Goal: Task Accomplishment & Management: Manage account settings

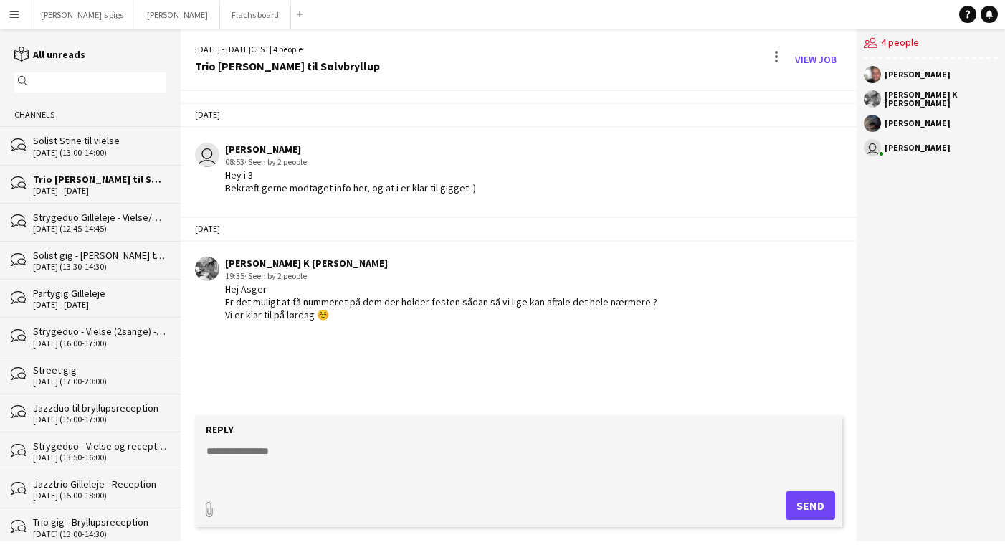
click at [283, 462] on textarea at bounding box center [521, 462] width 633 height 37
drag, startPoint x: 242, startPoint y: 453, endPoint x: 313, endPoint y: 467, distance: 72.4
click at [312, 467] on textarea "**********" at bounding box center [521, 462] width 633 height 37
type textarea "*"
click at [136, 9] on button "Asger Gigs Close" at bounding box center [178, 15] width 85 height 28
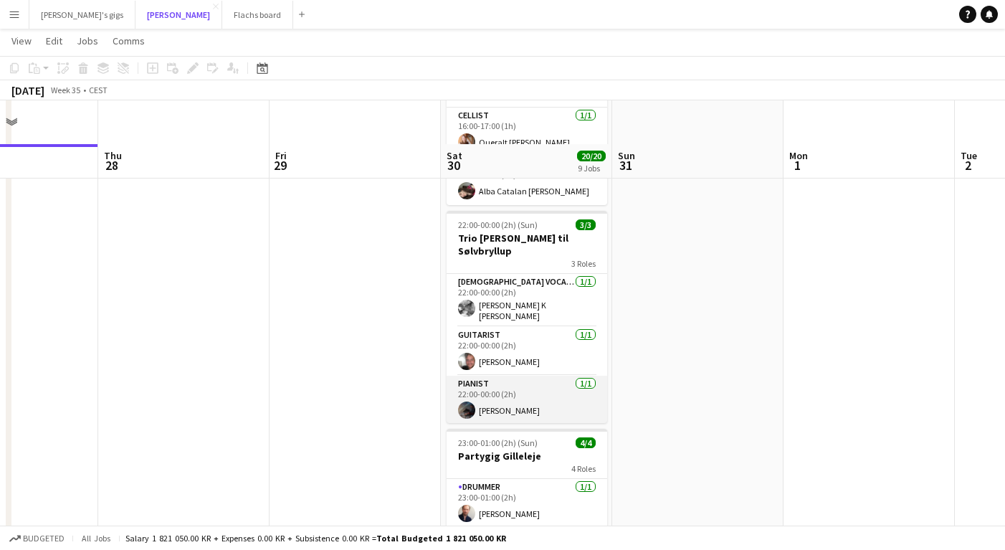
scroll to position [1038, 0]
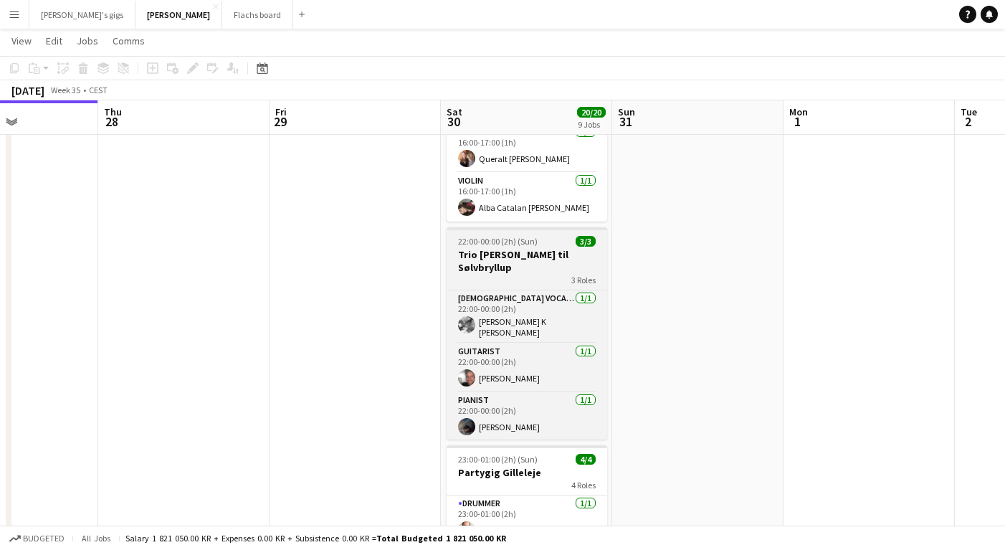
click at [479, 274] on div "3 Roles" at bounding box center [527, 279] width 161 height 11
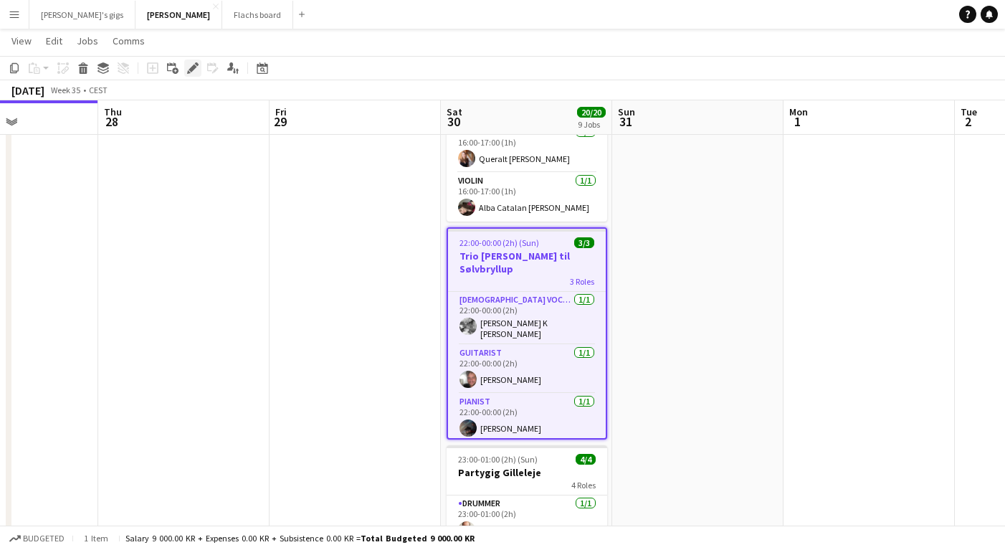
click at [189, 70] on icon "Edit" at bounding box center [192, 67] width 11 height 11
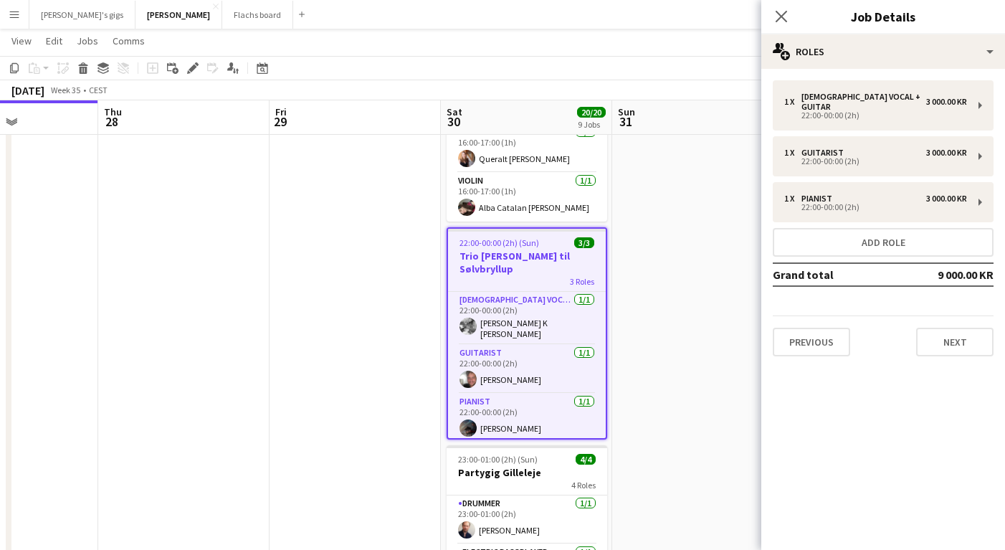
click at [951, 348] on div "1 x [DEMOGRAPHIC_DATA] Vocal + guitar 3 000.00 KR 22:00-00:00 (2h) 1 x Guitaris…" at bounding box center [883, 218] width 244 height 299
click at [949, 346] on div "1 x [DEMOGRAPHIC_DATA] Vocal + guitar 3 000.00 KR 22:00-00:00 (2h) 1 x Guitaris…" at bounding box center [883, 218] width 244 height 299
click at [938, 341] on button "Next" at bounding box center [954, 342] width 77 height 29
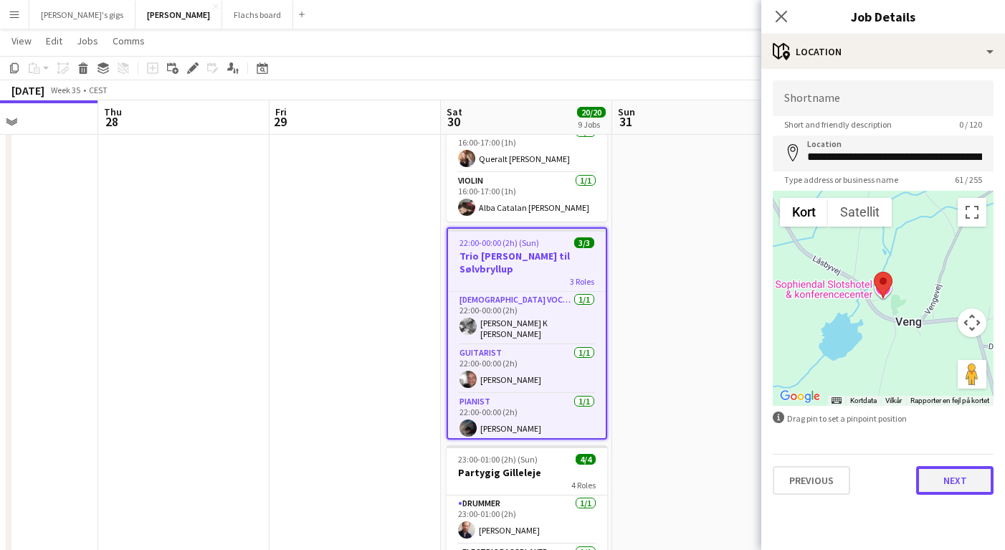
click at [941, 478] on button "Next" at bounding box center [954, 480] width 77 height 29
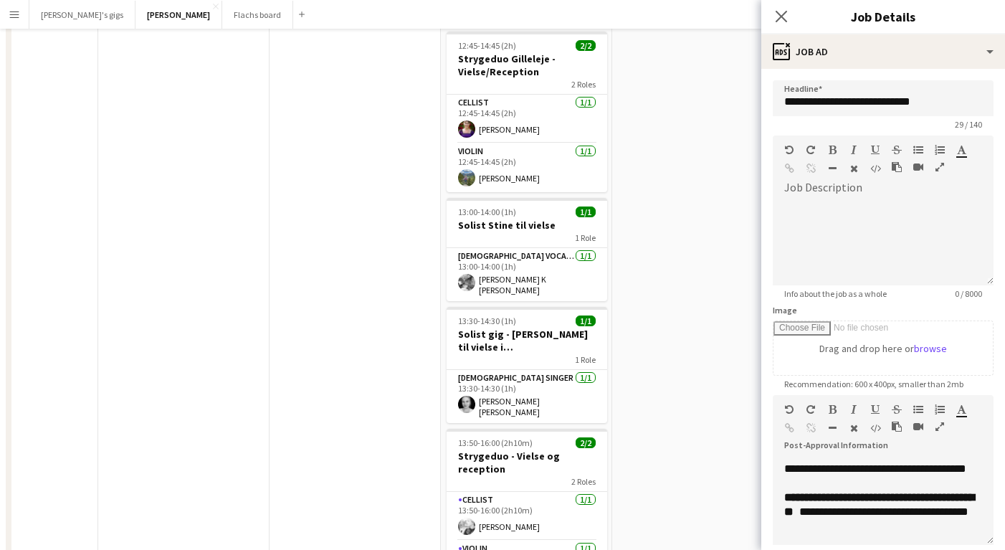
scroll to position [0, 0]
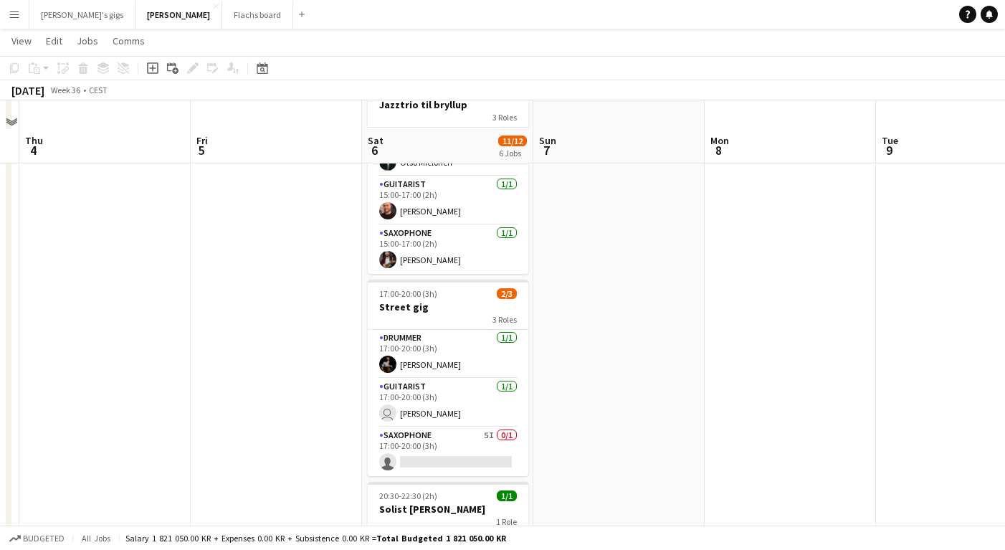
scroll to position [343, 0]
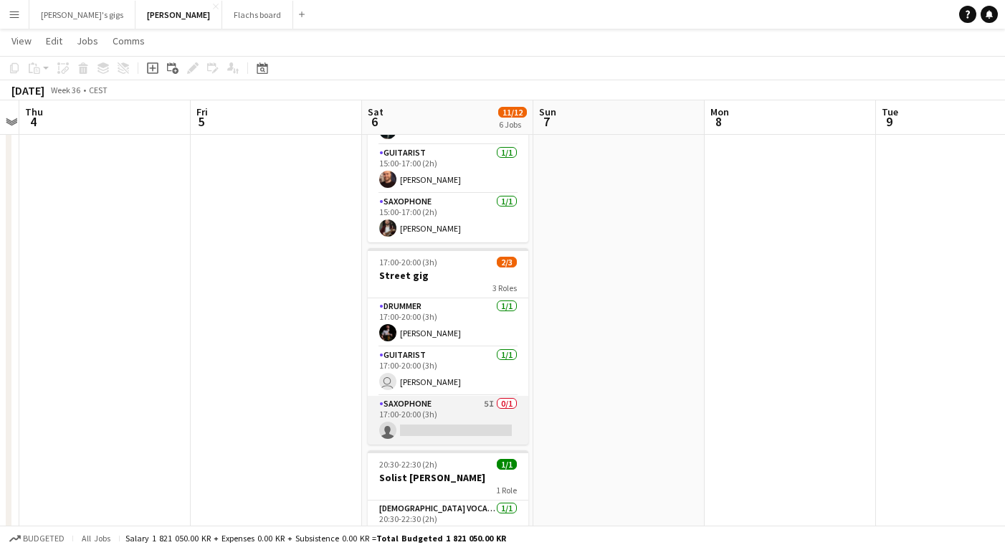
click at [421, 424] on app-card-role "Saxophone 5I 0/1 17:00-20:00 (3h) single-neutral-actions" at bounding box center [448, 420] width 161 height 49
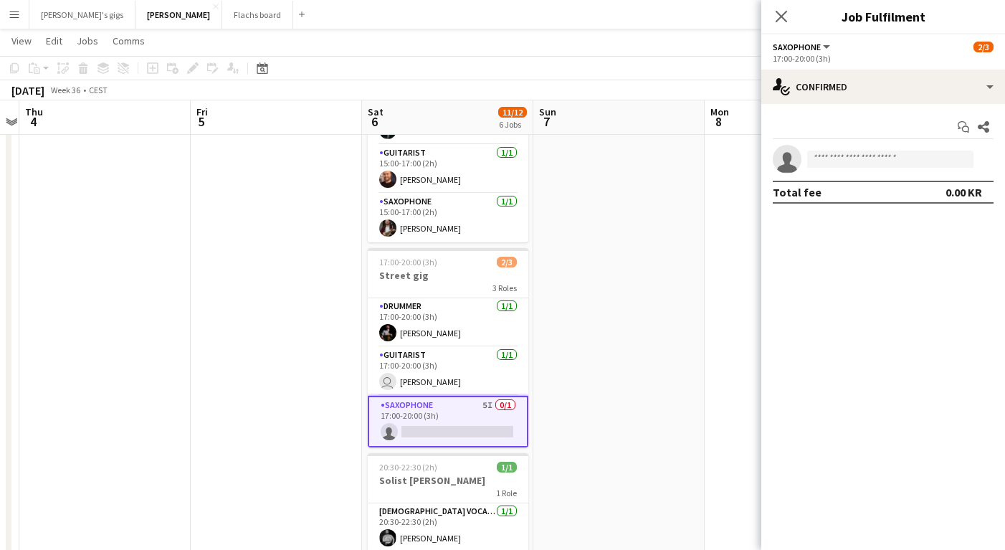
click at [878, 104] on div "Start chat Share single-neutral-actions Total fee 0.00 KR" at bounding box center [883, 159] width 244 height 111
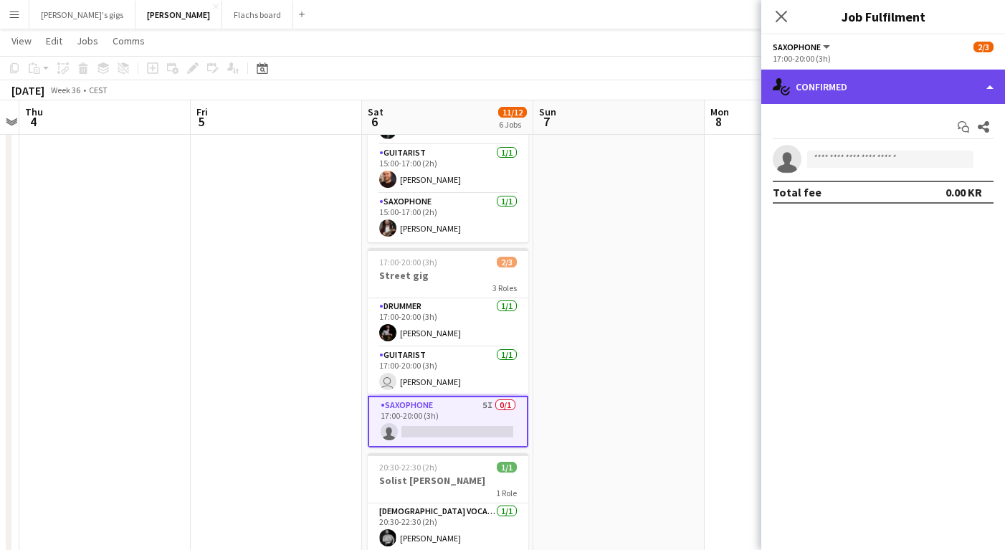
click at [869, 89] on div "single-neutral-actions-check-2 Confirmed" at bounding box center [883, 87] width 244 height 34
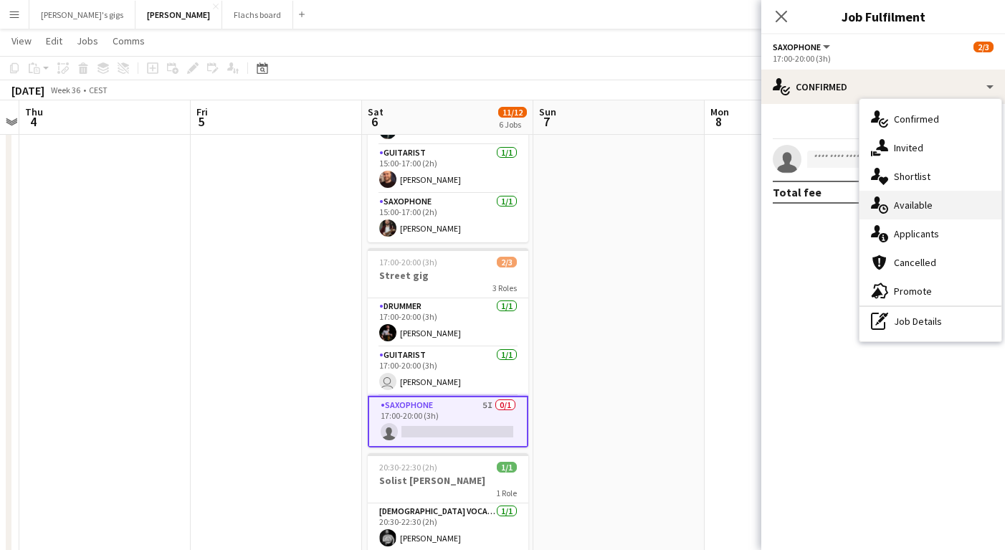
click at [911, 207] on div "single-neutral-actions-upload Available" at bounding box center [931, 205] width 142 height 29
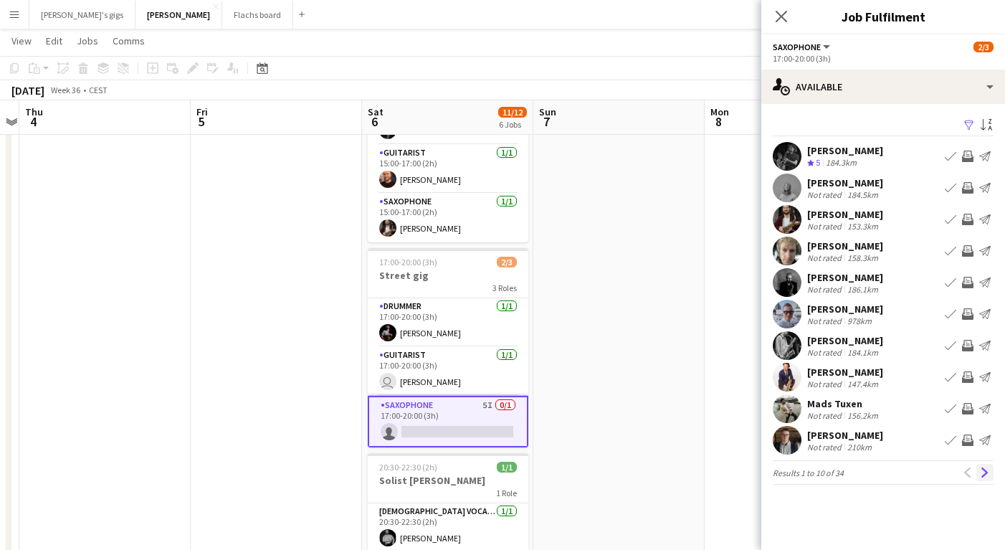
click at [987, 471] on app-icon "Next" at bounding box center [985, 472] width 10 height 10
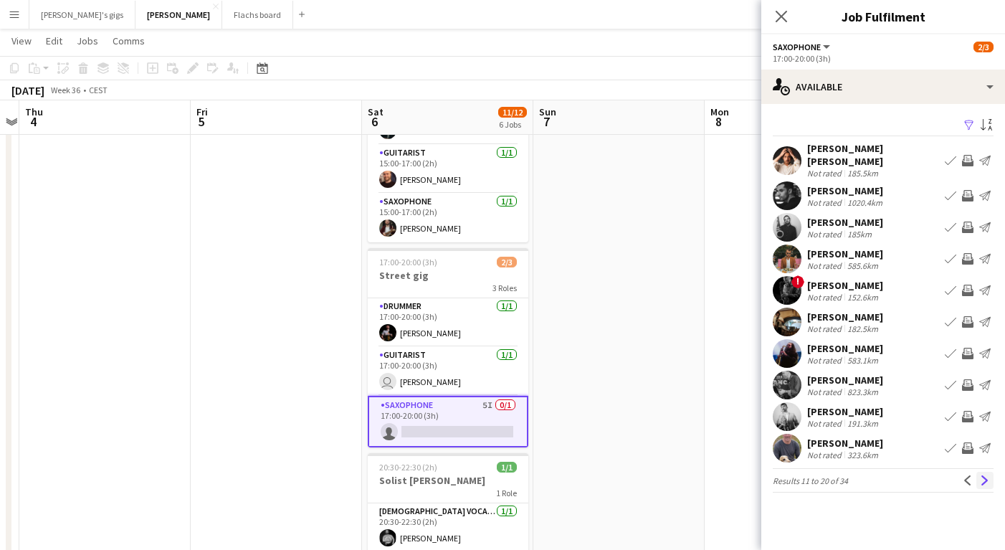
click at [989, 477] on app-icon "Next" at bounding box center [985, 480] width 10 height 10
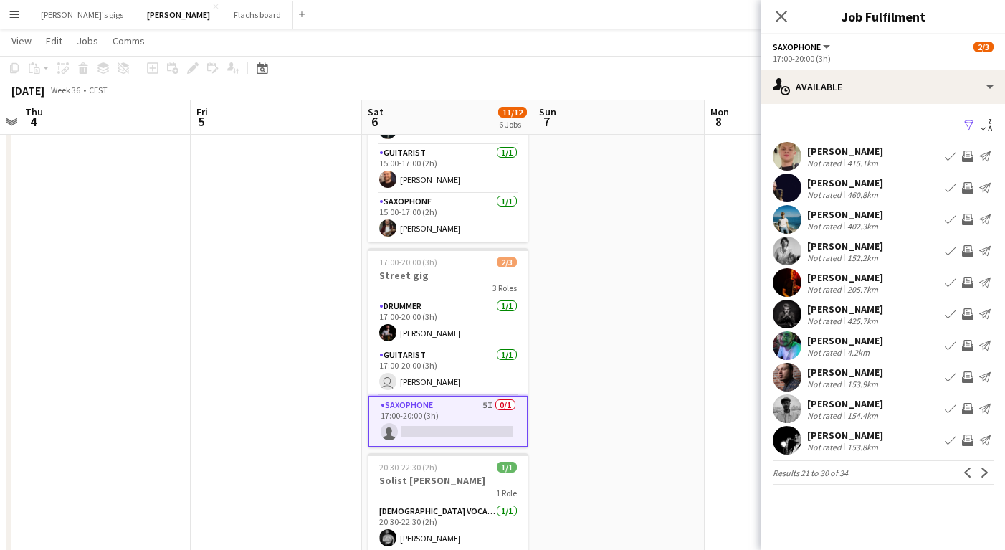
click at [967, 341] on app-icon "Invite crew" at bounding box center [967, 345] width 11 height 11
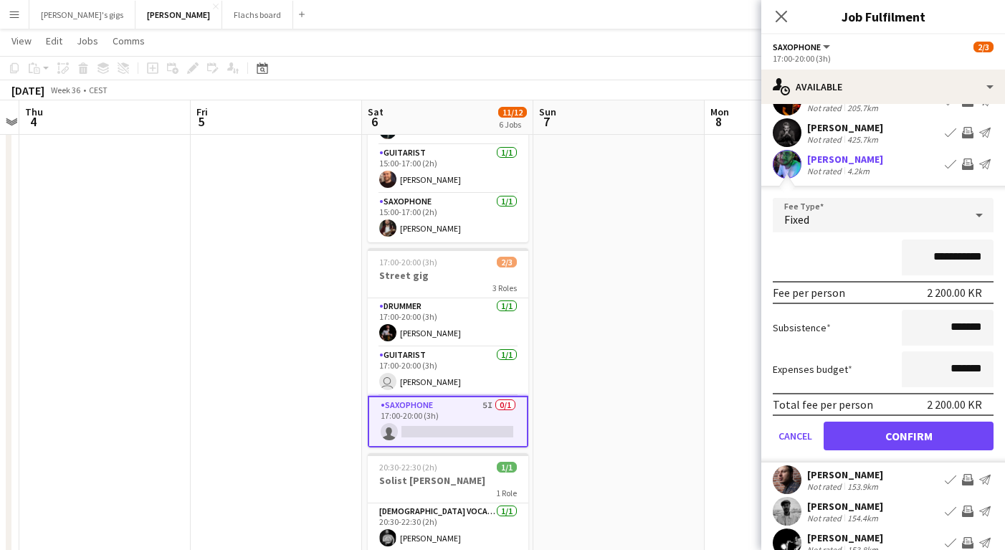
scroll to position [181, 0]
click at [884, 443] on button "Confirm" at bounding box center [909, 436] width 170 height 29
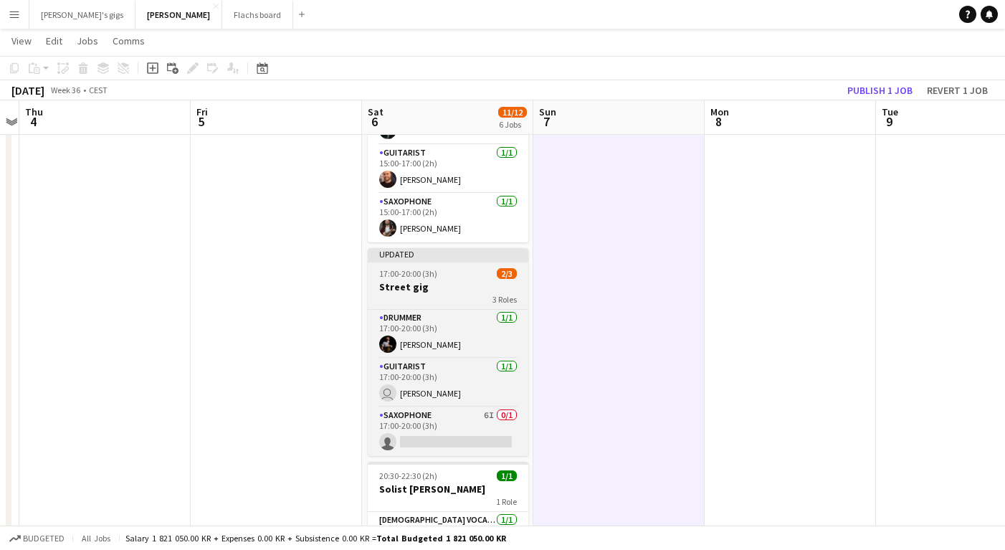
click at [451, 305] on app-job-card "Updated 17:00-20:00 (3h) 2/3 Street gig 3 Roles Drummer [DATE] 17:00-20:00 (3h)…" at bounding box center [448, 352] width 161 height 208
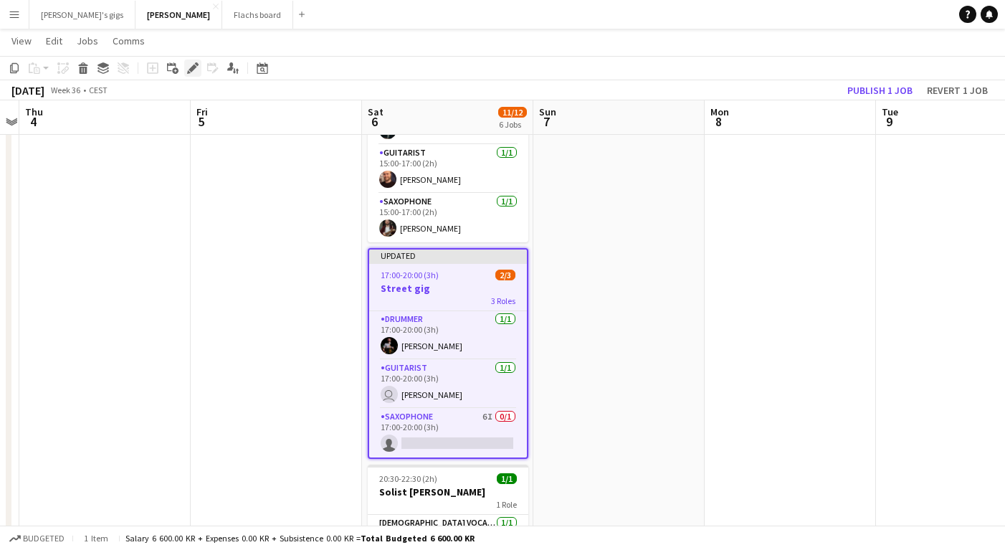
click at [190, 72] on icon "Edit" at bounding box center [192, 67] width 11 height 11
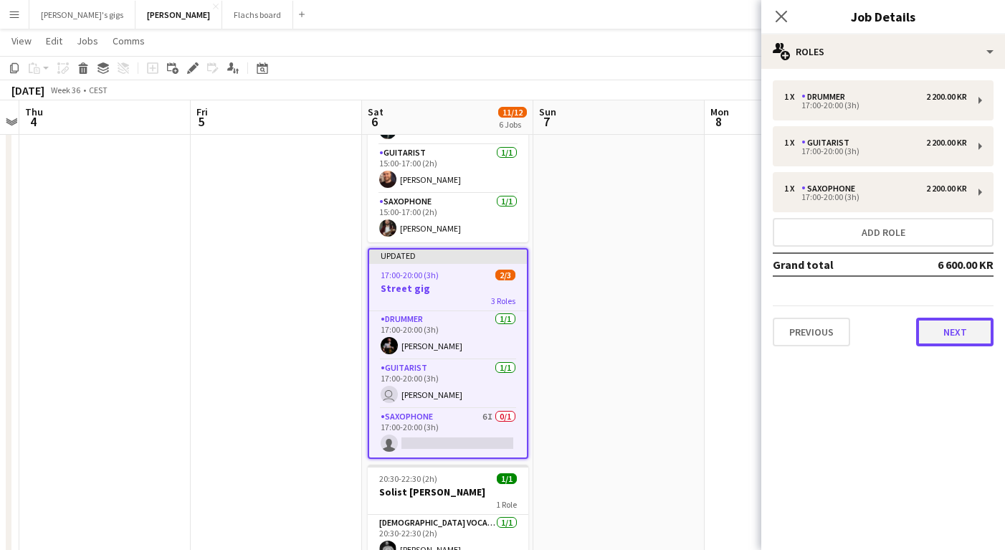
click at [939, 339] on button "Next" at bounding box center [954, 332] width 77 height 29
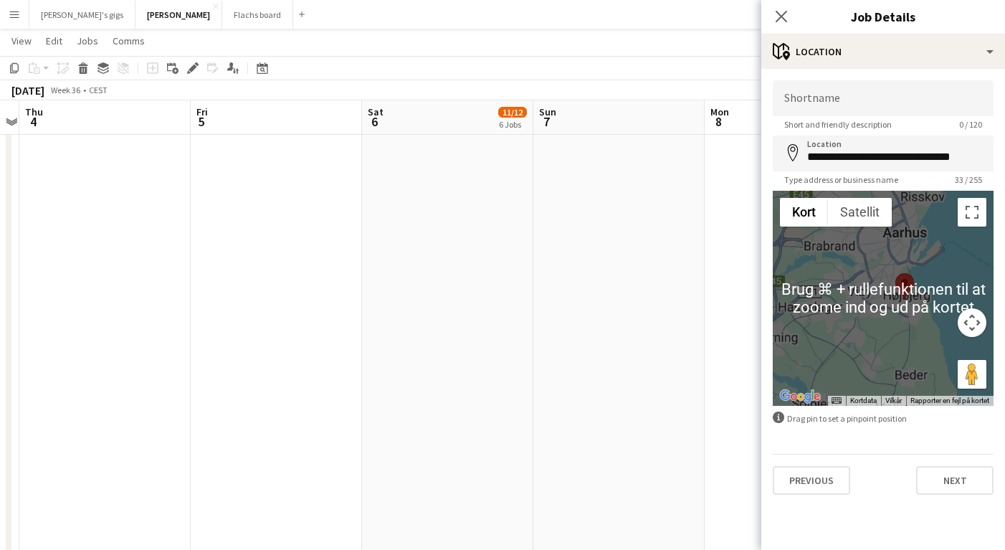
scroll to position [1001, 0]
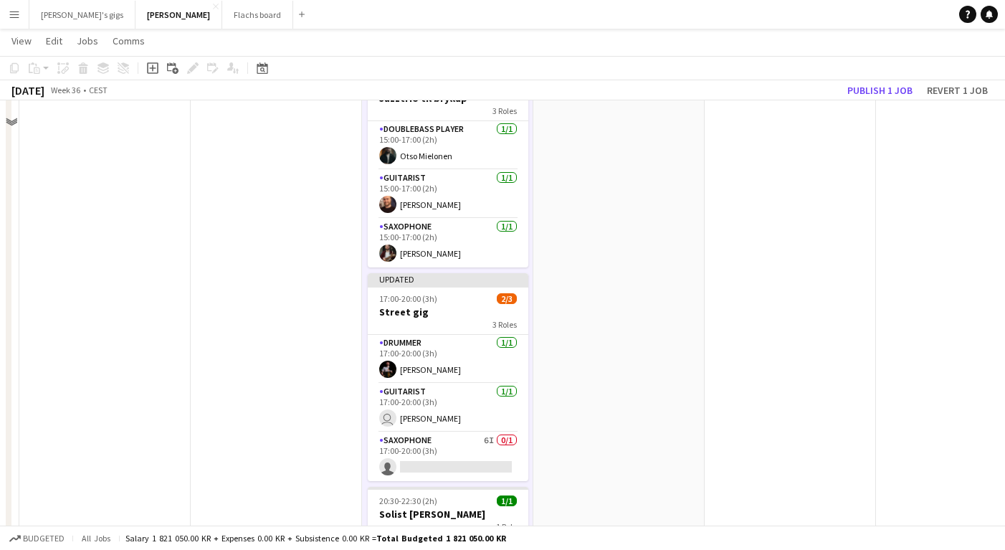
scroll to position [318, 0]
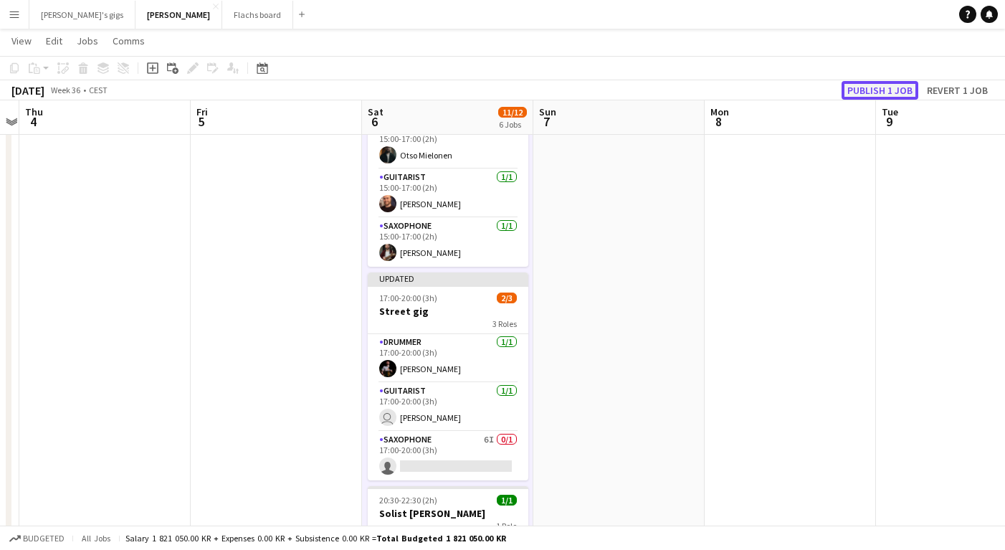
click at [877, 92] on button "Publish 1 job" at bounding box center [880, 90] width 77 height 19
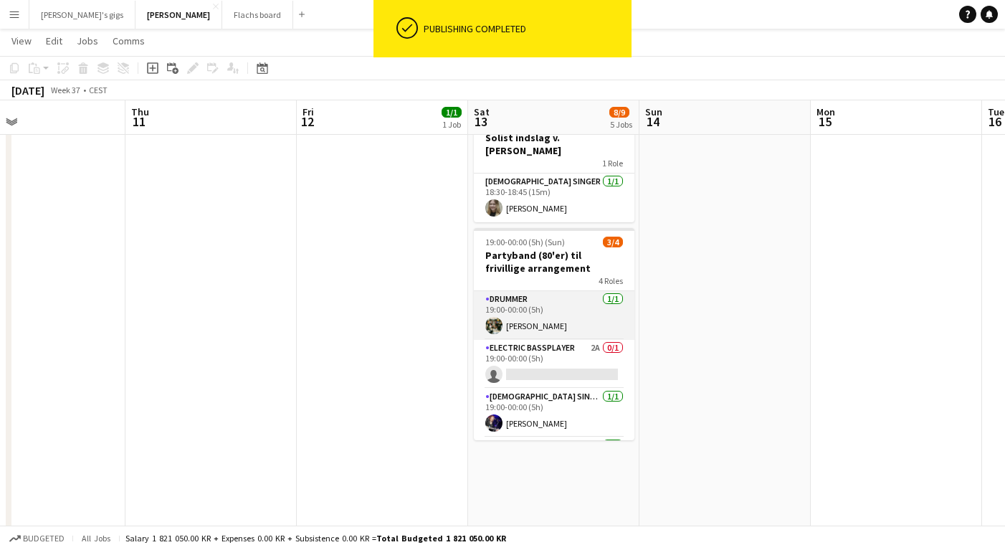
scroll to position [46, 0]
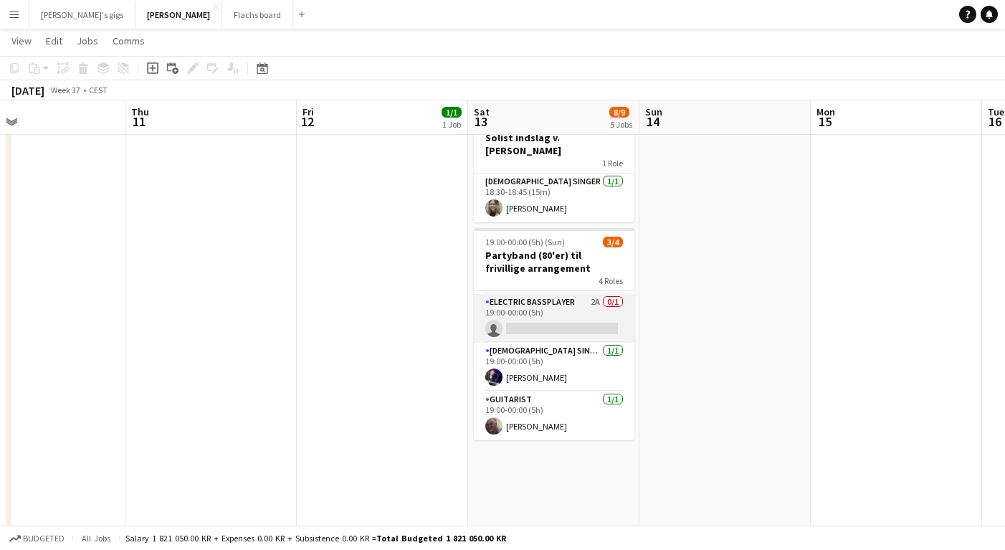
click at [537, 294] on app-card-role "Electric Bassplayer 2A 0/1 19:00-00:00 (5h) single-neutral-actions" at bounding box center [554, 318] width 161 height 49
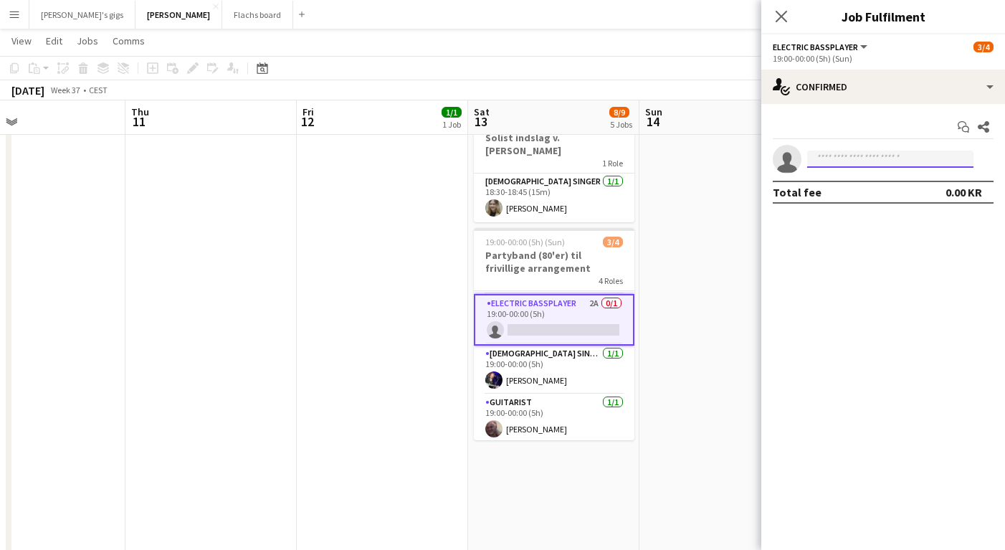
click at [840, 166] on input at bounding box center [890, 159] width 166 height 17
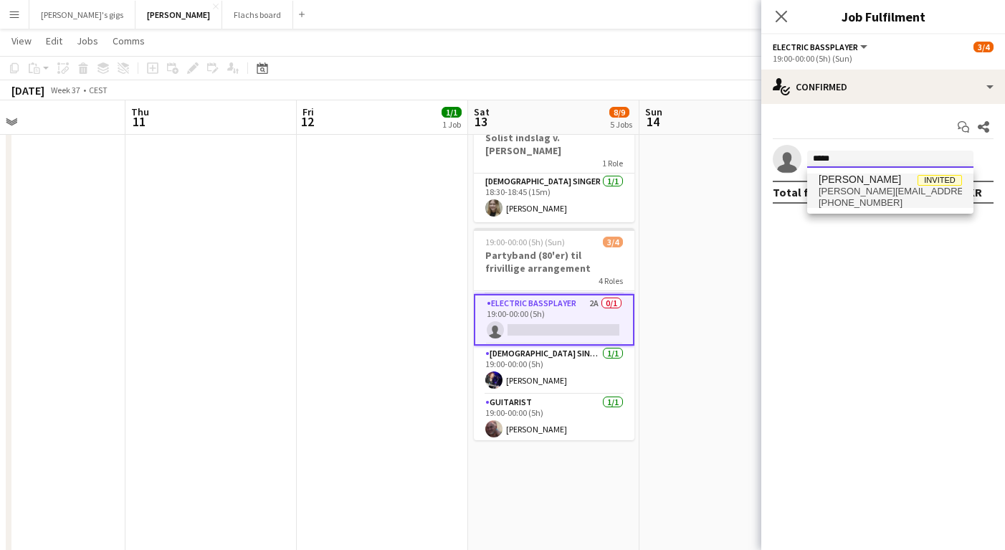
type input "*****"
click at [876, 199] on span "[PHONE_NUMBER]" at bounding box center [890, 202] width 143 height 11
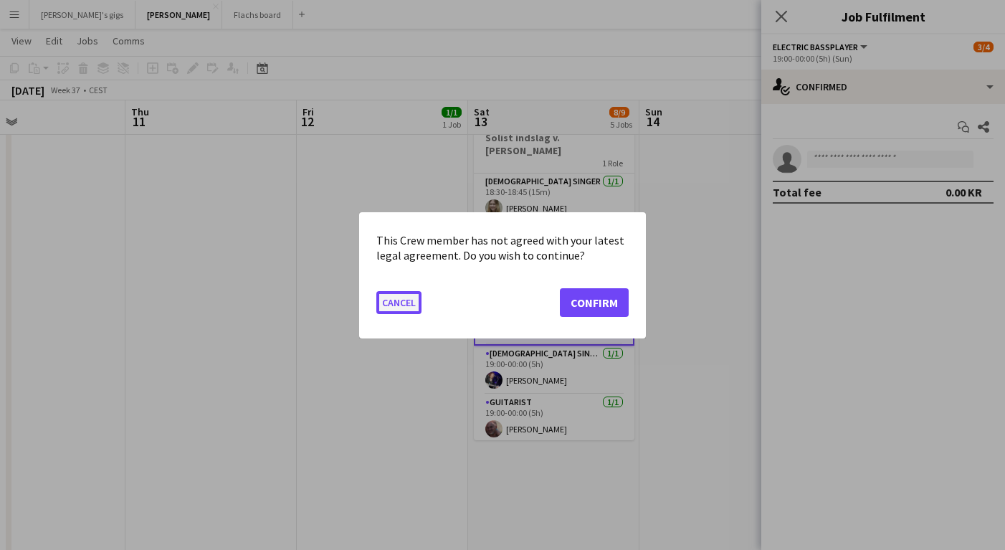
click at [398, 291] on button "Cancel" at bounding box center [398, 301] width 45 height 23
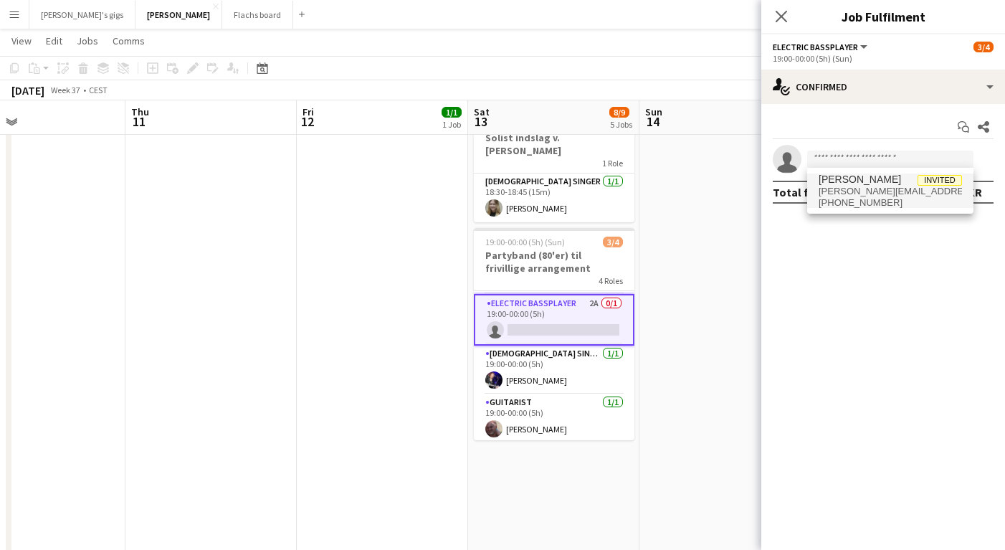
click at [170, 211] on app-date-cell at bounding box center [210, 505] width 171 height 1586
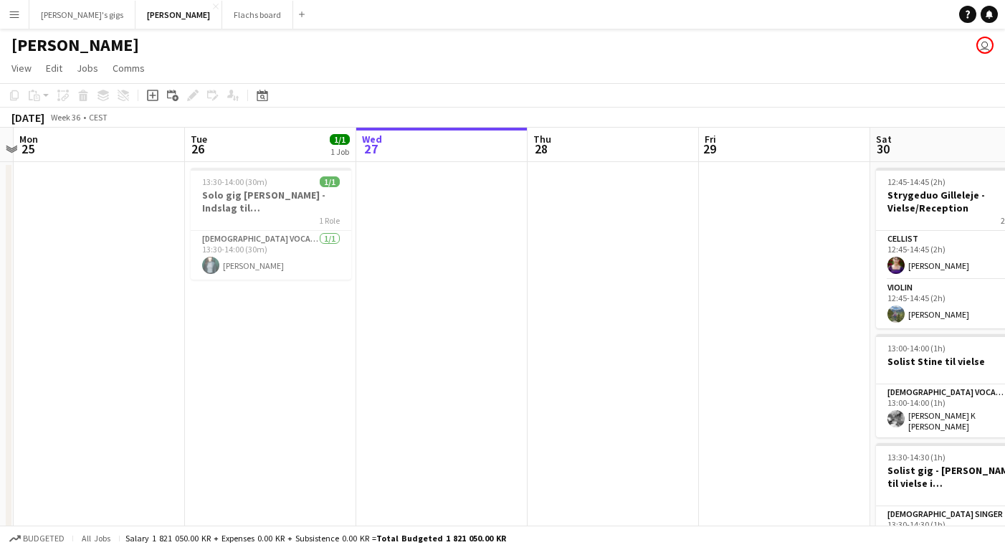
scroll to position [0, 452]
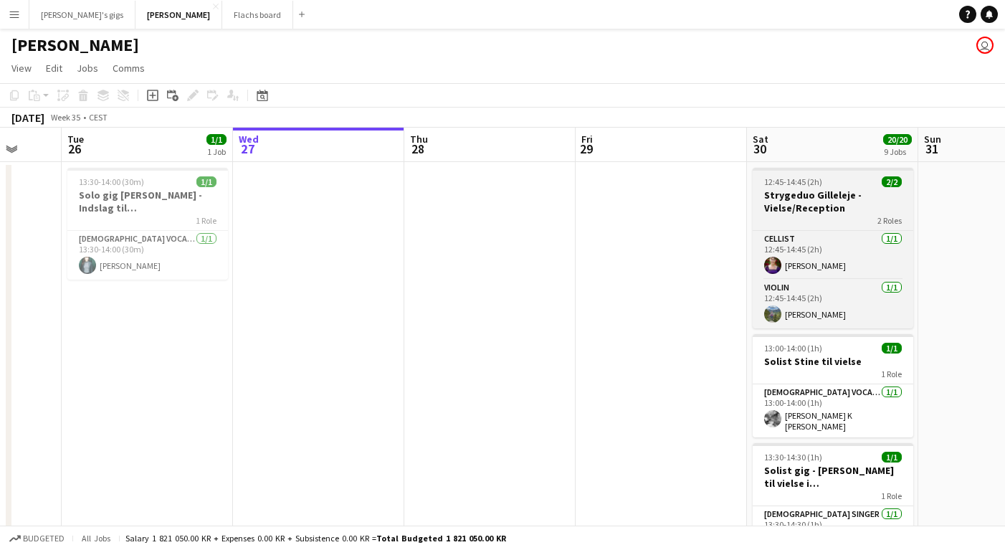
click at [766, 203] on h3 "Strygeduo Gilleleje - Vielse/Reception" at bounding box center [833, 202] width 161 height 26
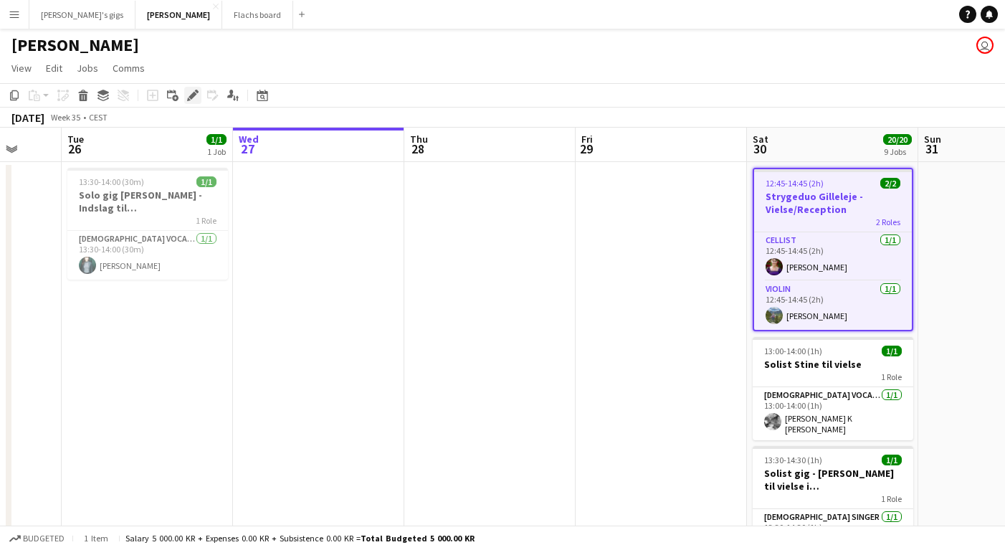
click at [187, 95] on icon "Edit" at bounding box center [192, 95] width 11 height 11
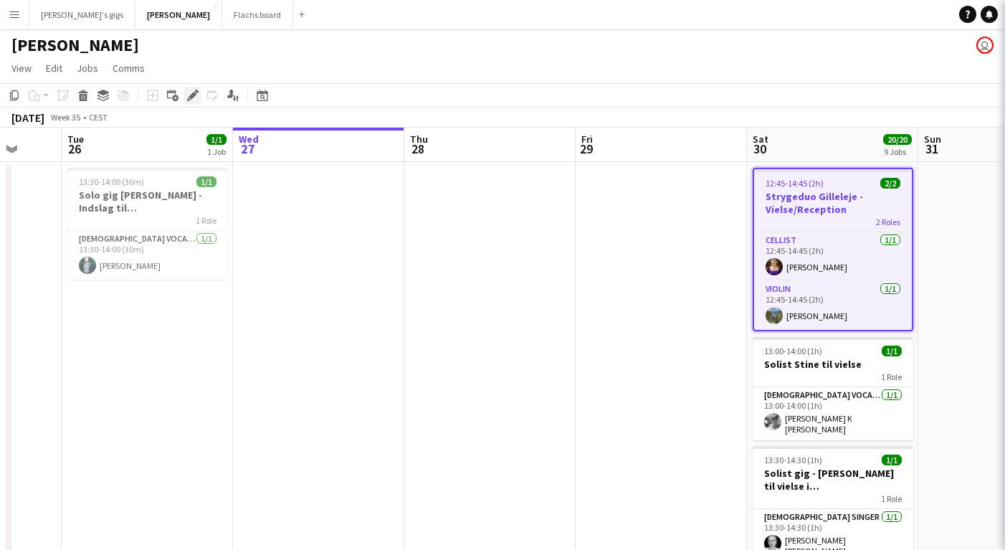
type input "**********"
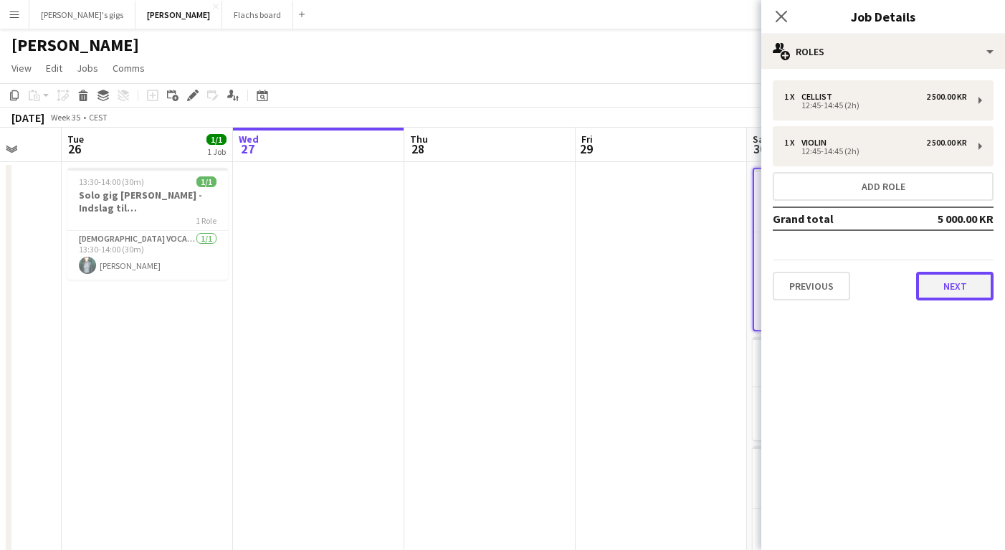
click at [956, 293] on button "Next" at bounding box center [954, 286] width 77 height 29
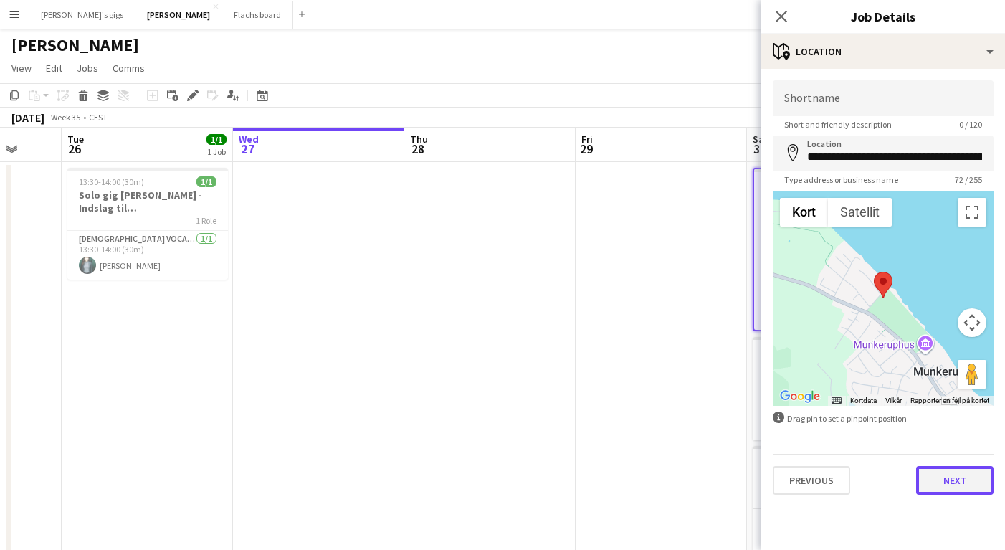
click at [954, 480] on button "Next" at bounding box center [954, 480] width 77 height 29
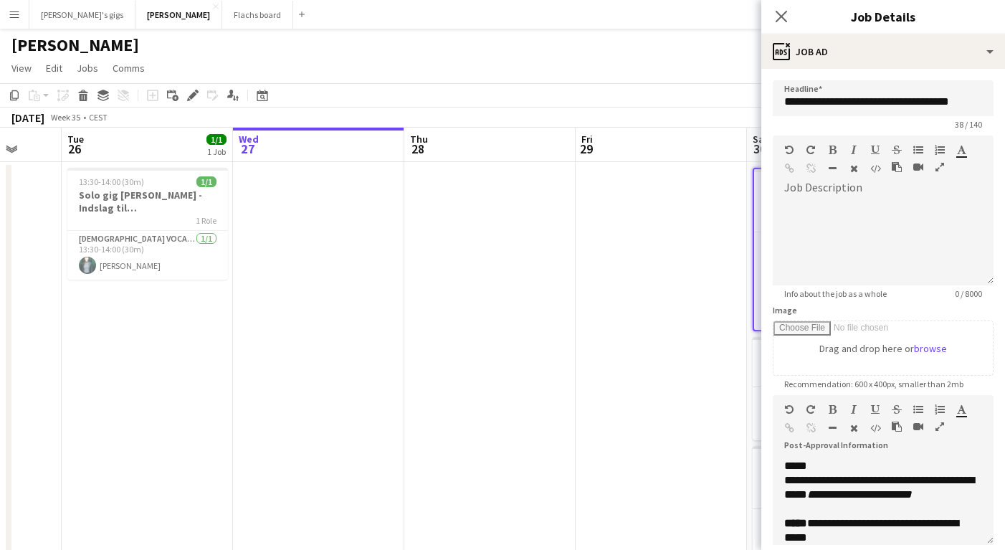
scroll to position [283, 0]
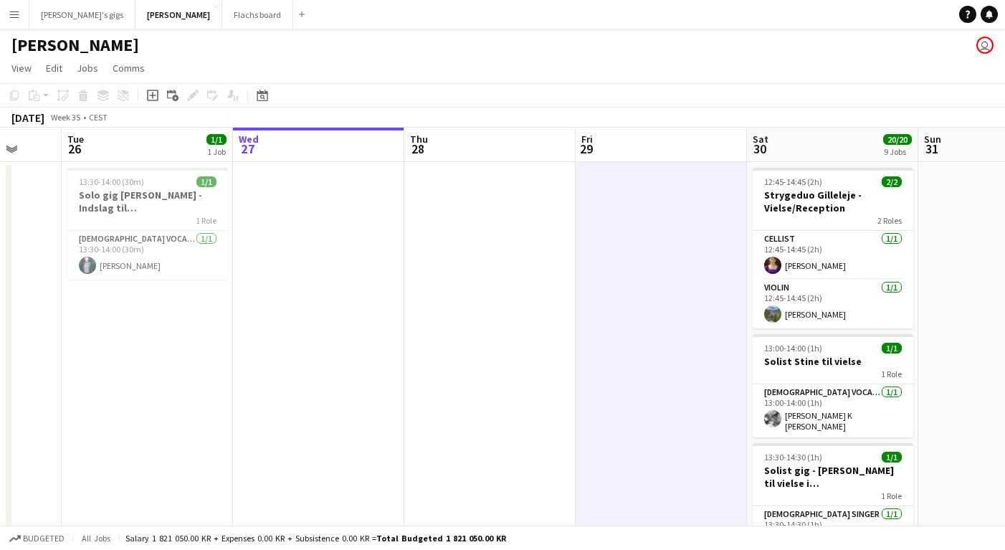
click at [20, 18] on button "Menu" at bounding box center [14, 14] width 29 height 29
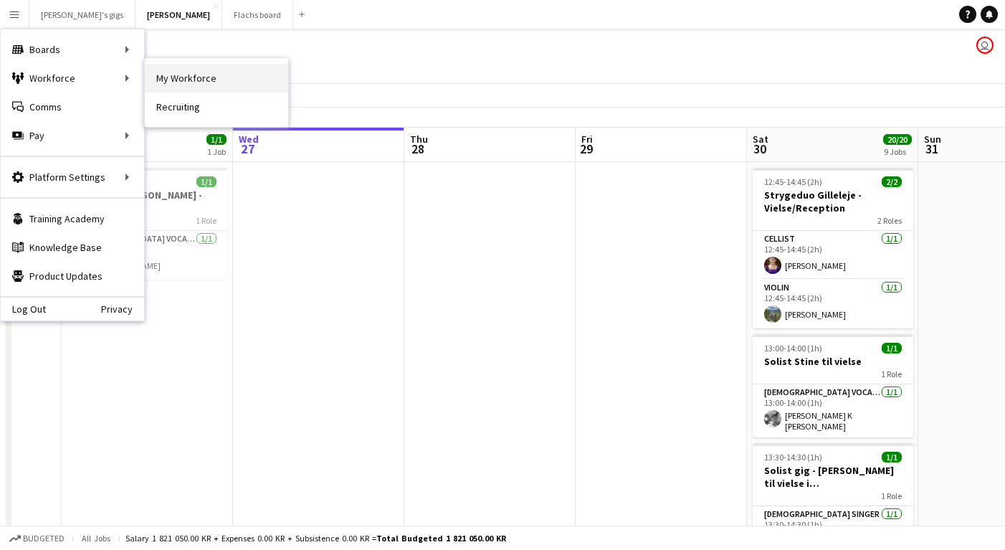
click at [185, 71] on link "My Workforce" at bounding box center [216, 78] width 143 height 29
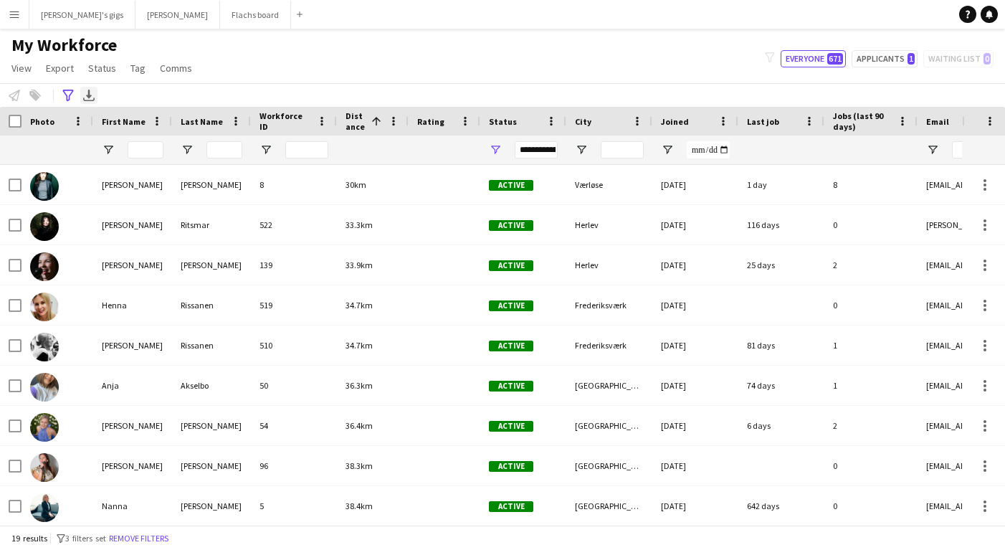
click at [83, 99] on icon "Export XLSX" at bounding box center [88, 95] width 11 height 11
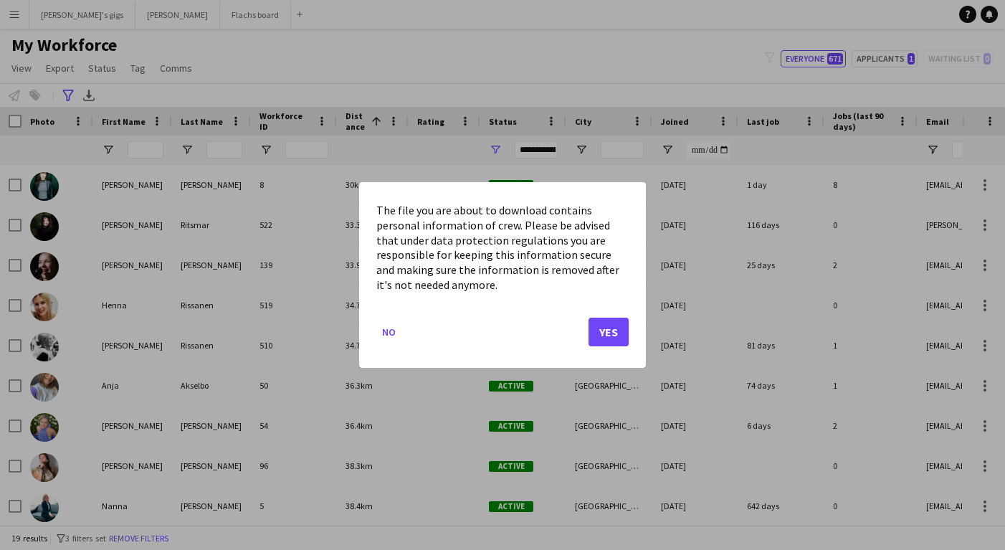
click at [69, 98] on div at bounding box center [502, 275] width 1005 height 550
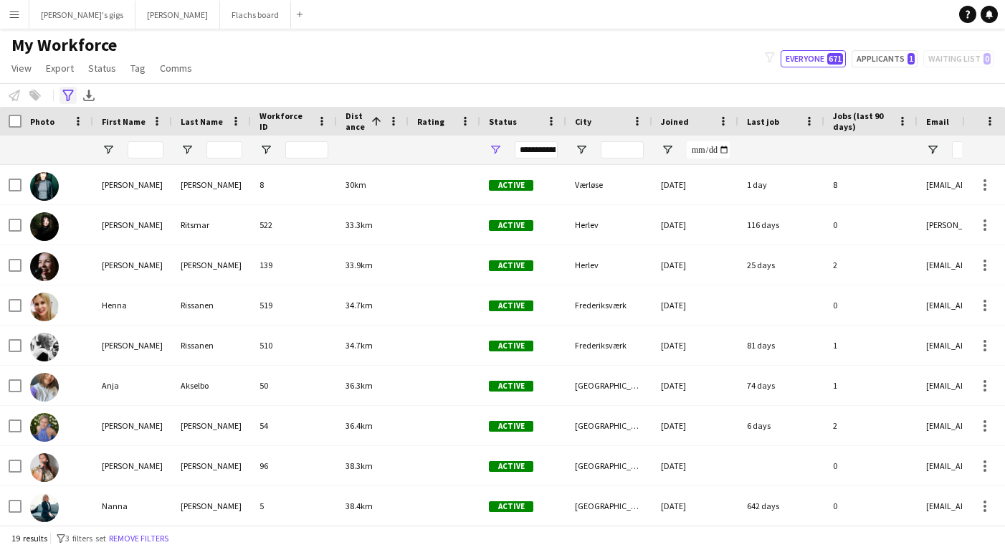
click at [69, 95] on icon at bounding box center [67, 95] width 11 height 11
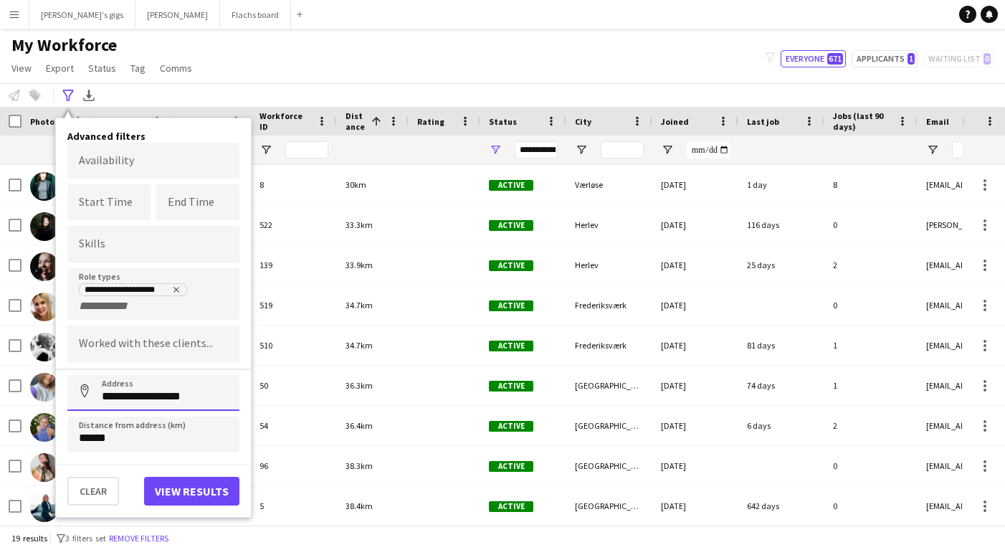
click at [169, 403] on input "**********" at bounding box center [153, 393] width 172 height 36
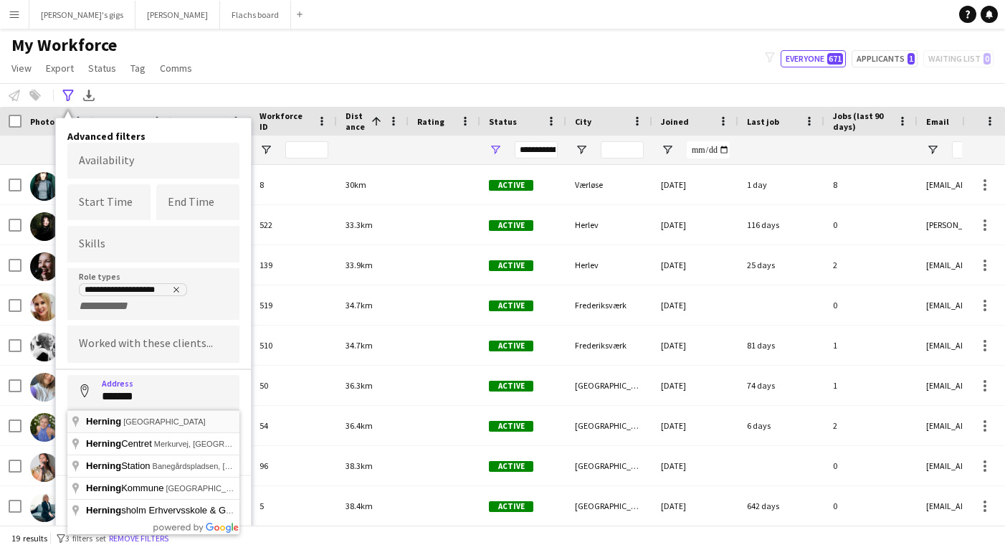
type input "**********"
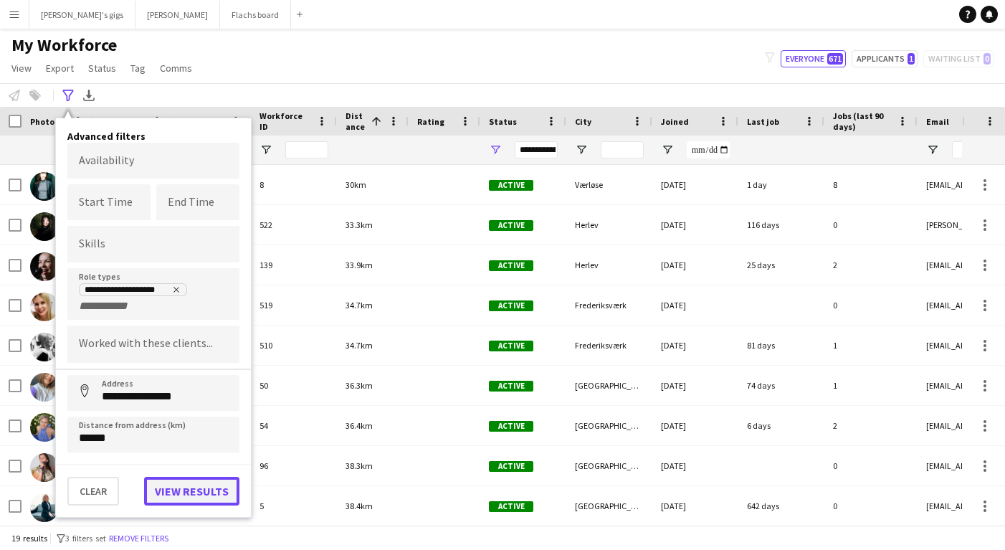
click at [175, 488] on button "View results" at bounding box center [191, 491] width 95 height 29
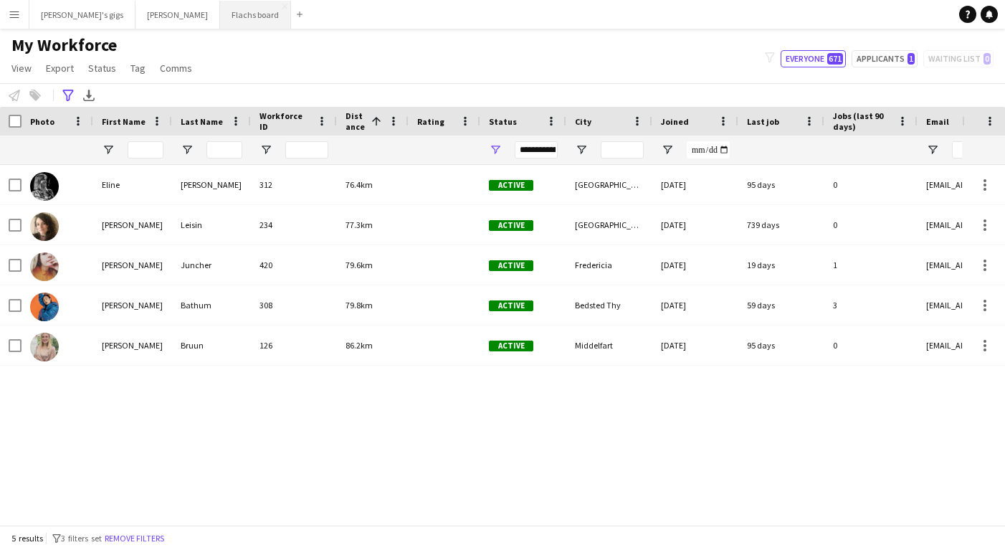
click at [220, 11] on button "Flachs board Close" at bounding box center [255, 15] width 71 height 28
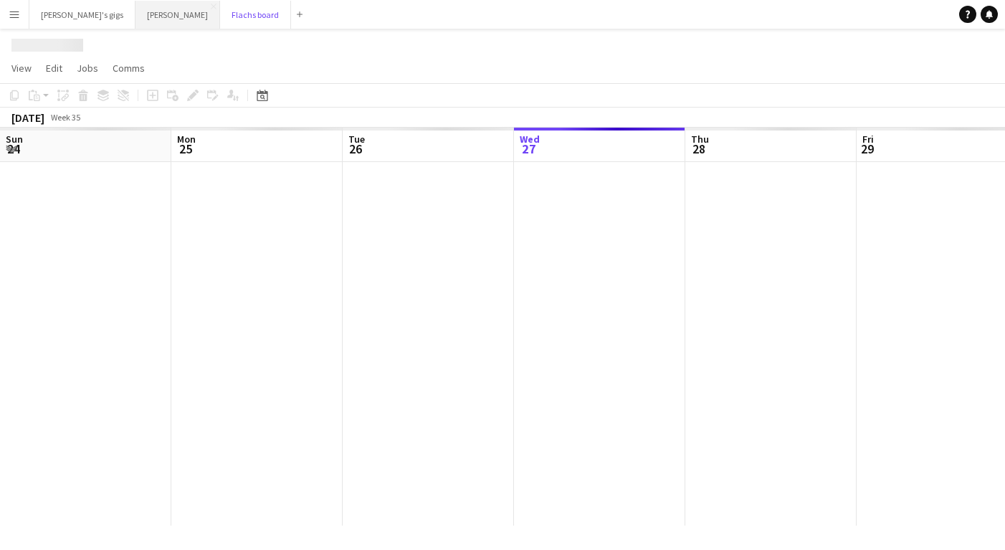
scroll to position [0, 343]
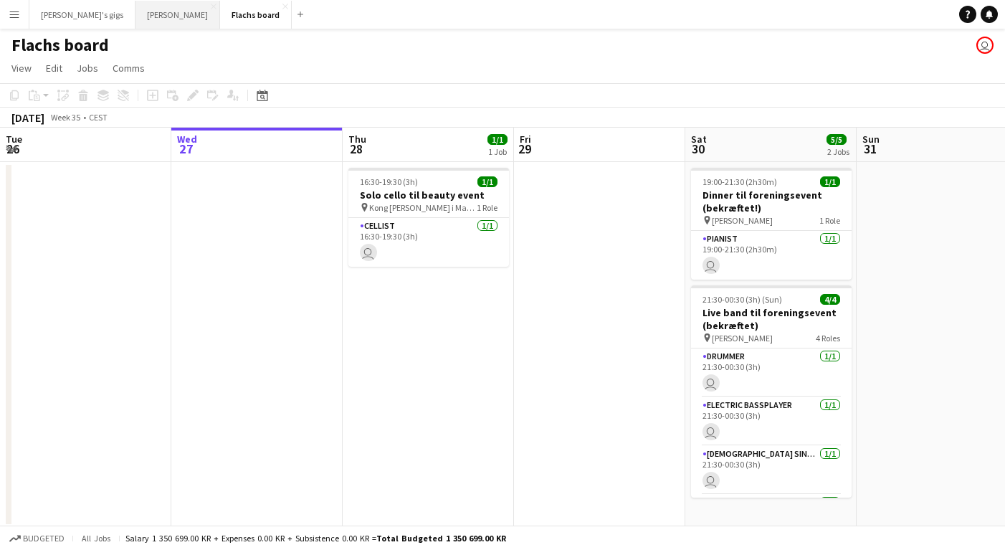
click at [136, 12] on button "Asger Gigs Close" at bounding box center [178, 15] width 85 height 28
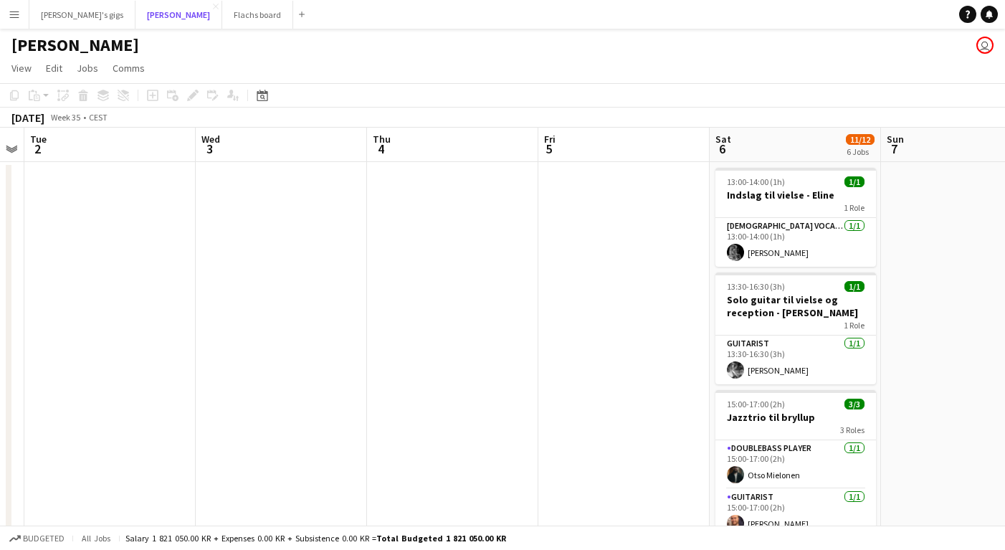
scroll to position [0, 580]
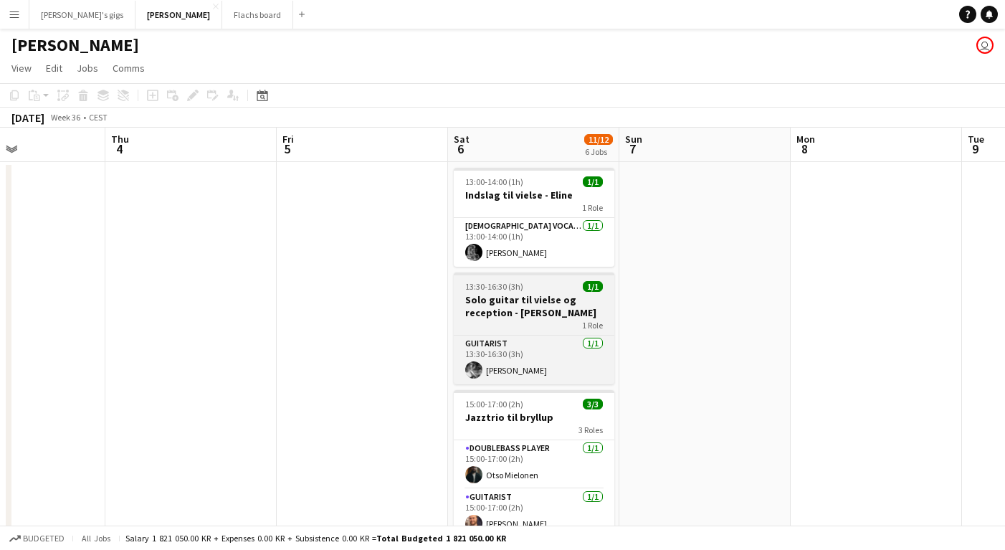
click at [514, 302] on h3 "Solo guitar til vielse og reception - [PERSON_NAME]" at bounding box center [534, 306] width 161 height 26
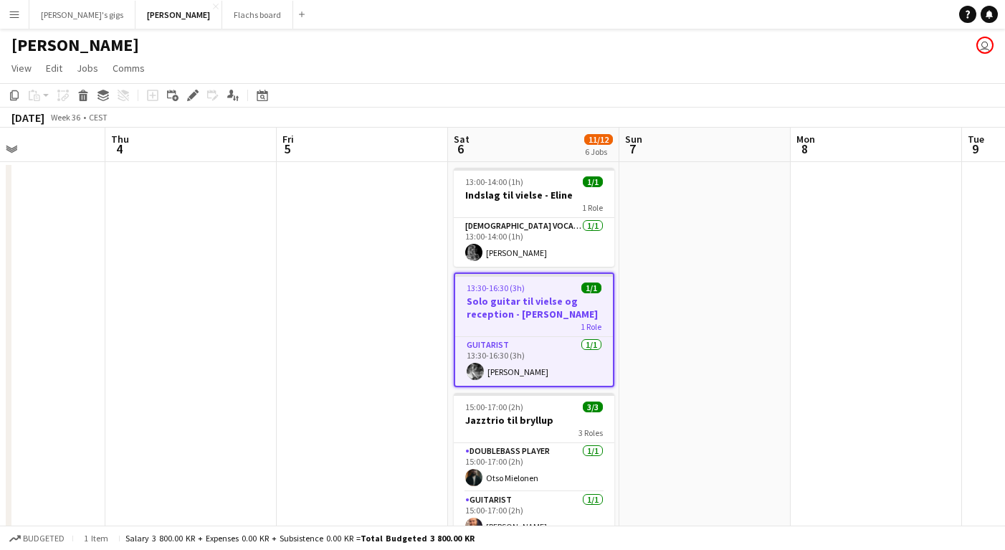
click at [127, 57] on app-page-menu "View Day view expanded Day view collapsed Month view Date picker Jump to [DATE]…" at bounding box center [502, 69] width 1005 height 27
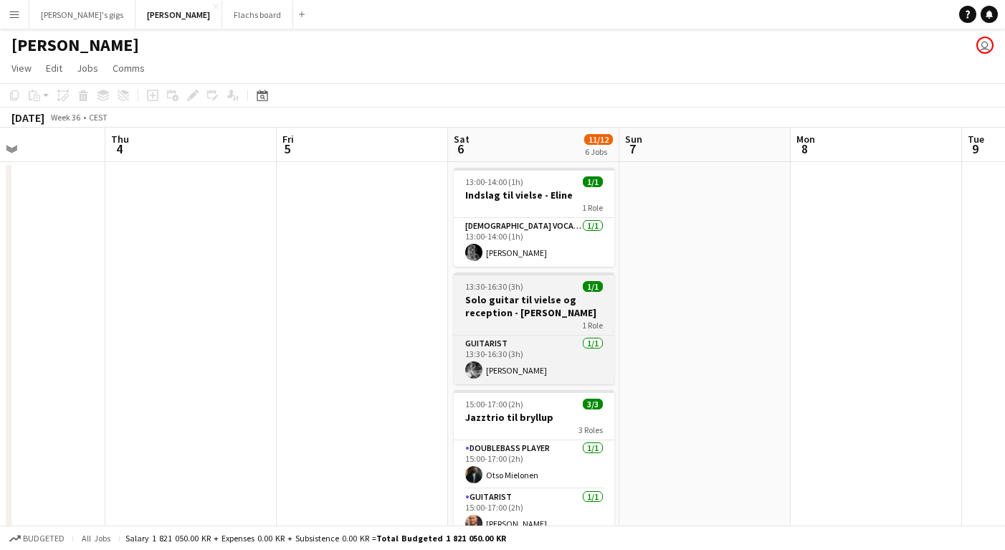
click at [483, 294] on h3 "Solo guitar til vielse og reception - [PERSON_NAME]" at bounding box center [534, 306] width 161 height 26
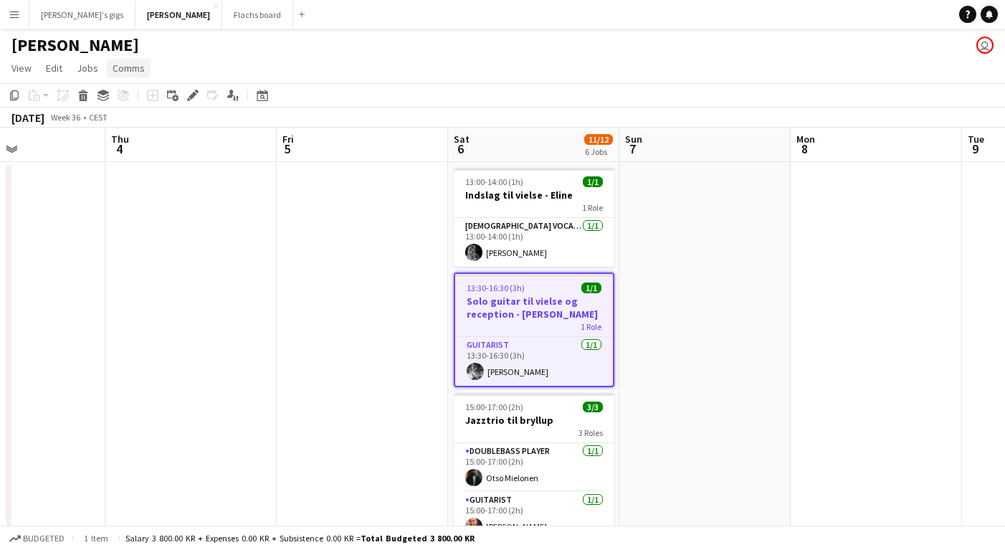
click at [117, 76] on link "Comms" at bounding box center [129, 68] width 44 height 19
click at [136, 130] on span "Create chat" at bounding box center [143, 129] width 50 height 13
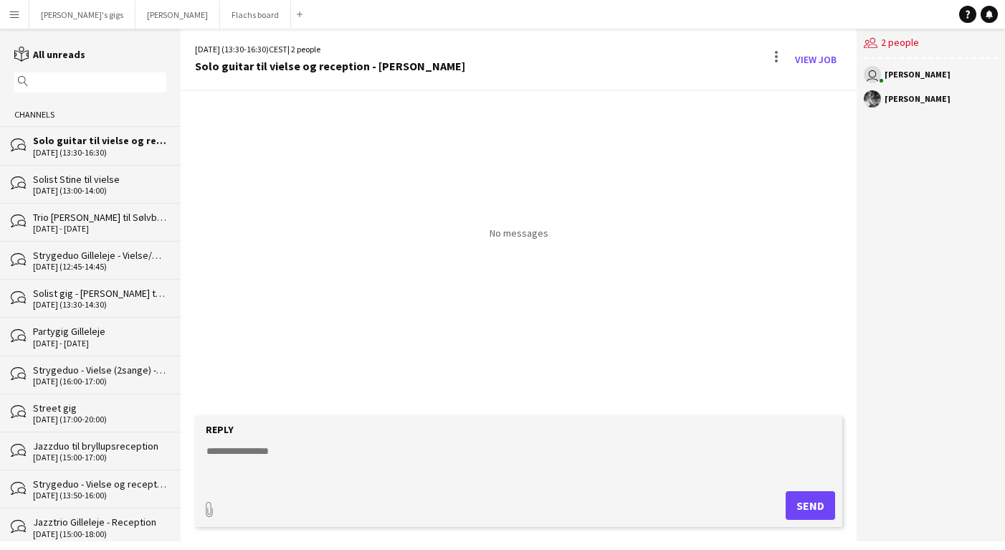
click at [310, 448] on textarea at bounding box center [521, 462] width 633 height 37
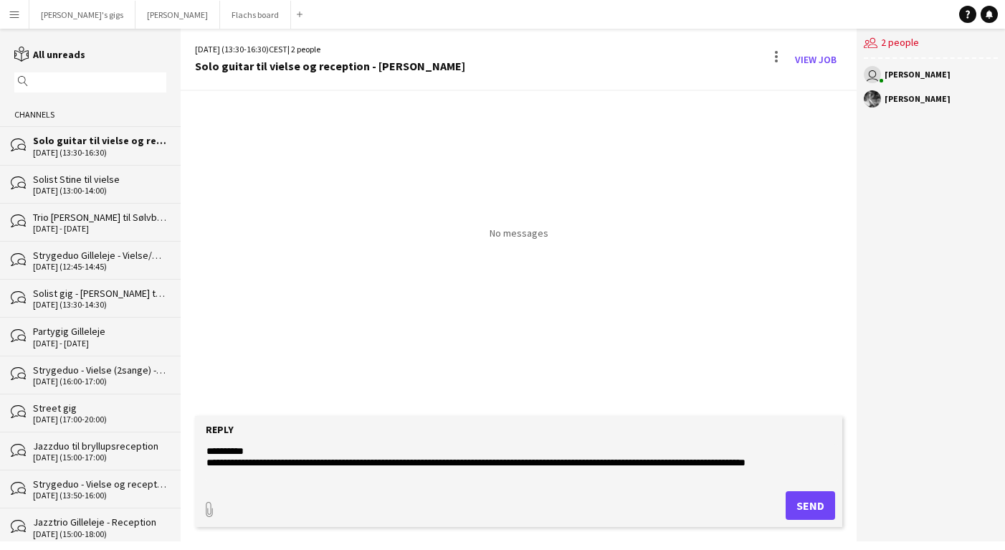
type textarea "**********"
click at [795, 508] on button "Send" at bounding box center [810, 505] width 49 height 29
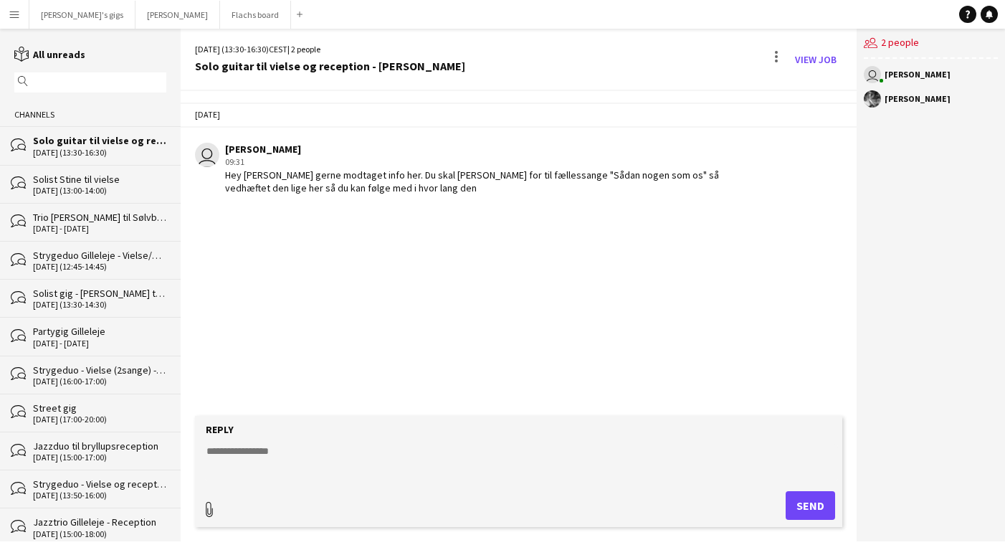
type input "**********"
click at [793, 502] on span "Upload Upload" at bounding box center [793, 503] width 62 height 17
